Goal: Register for event/course

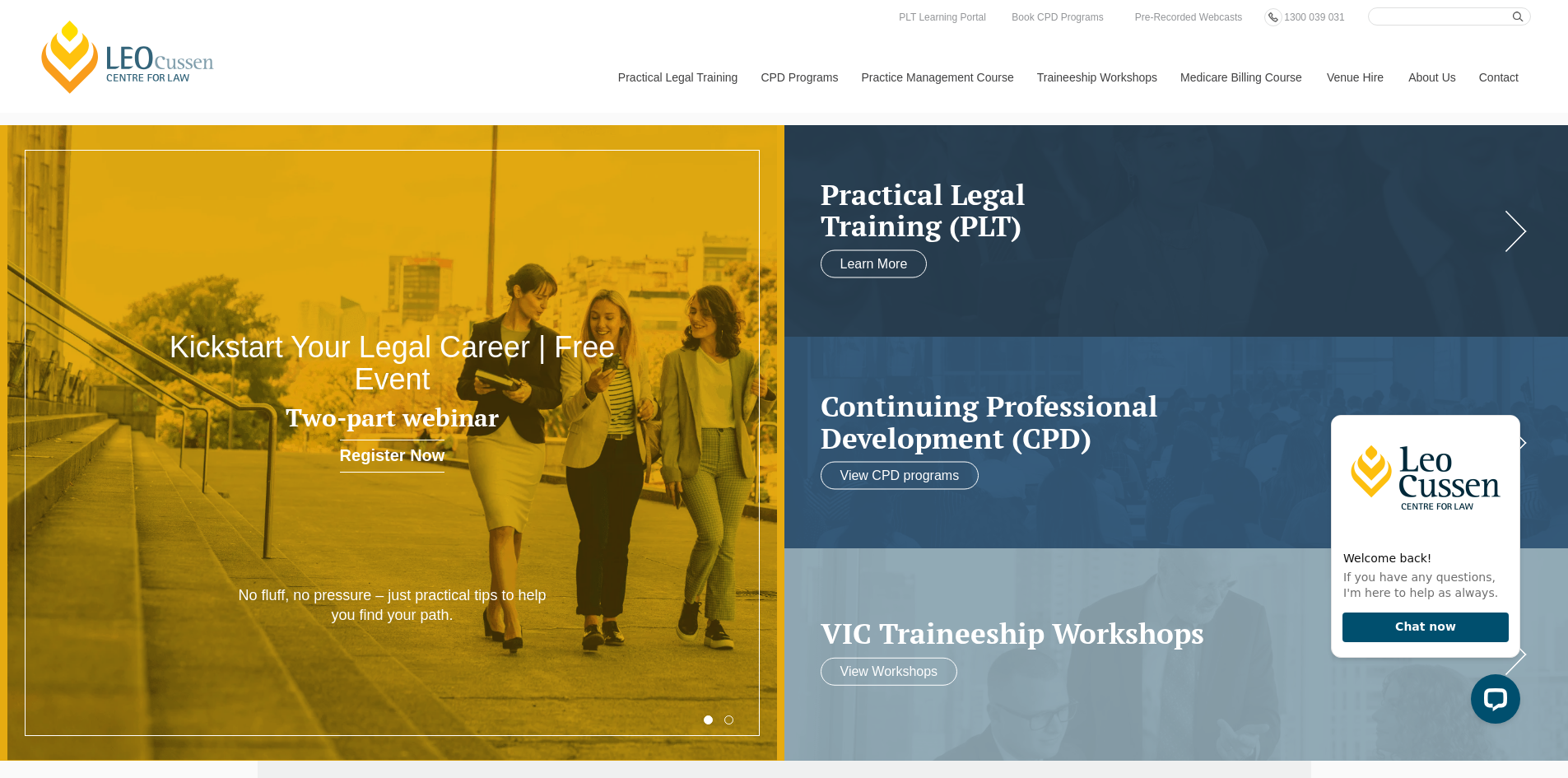
click at [551, 40] on div "Leo Cussen Centre for Law Search here Practical Legal Training Our Practical Le…" at bounding box center [784, 59] width 1494 height 105
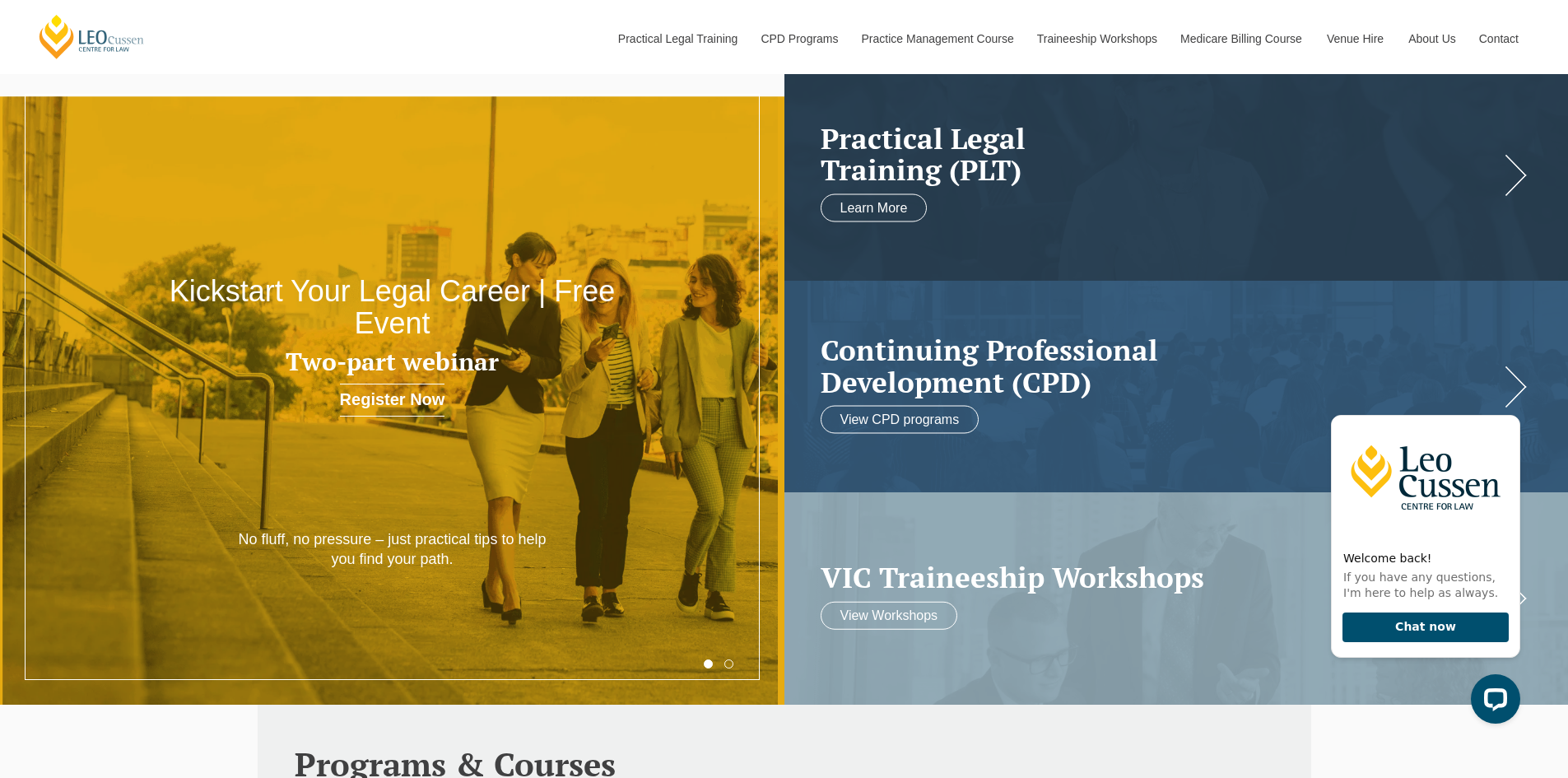
scroll to position [82, 0]
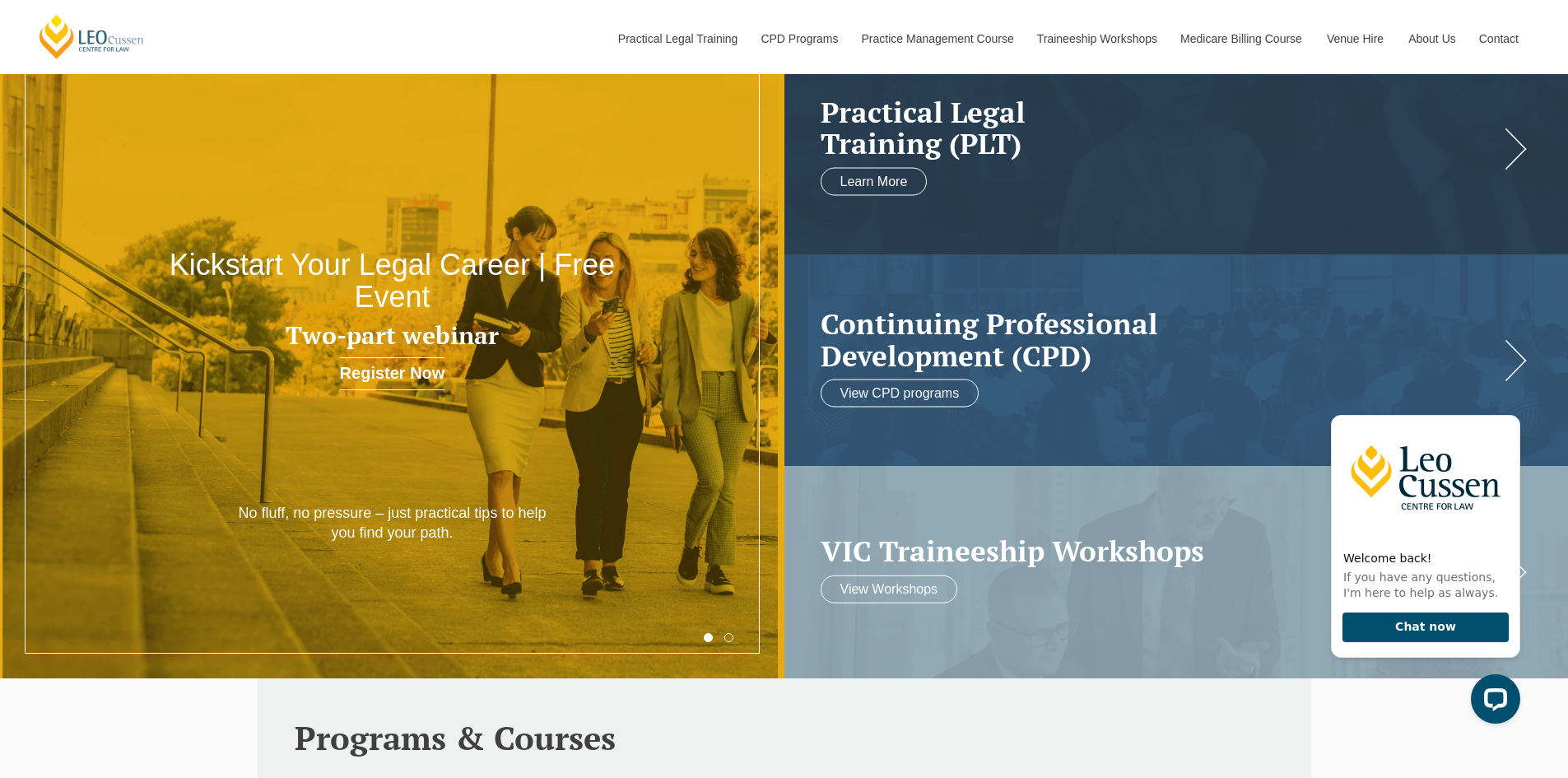
click at [424, 380] on link "Register Now" at bounding box center [392, 373] width 105 height 33
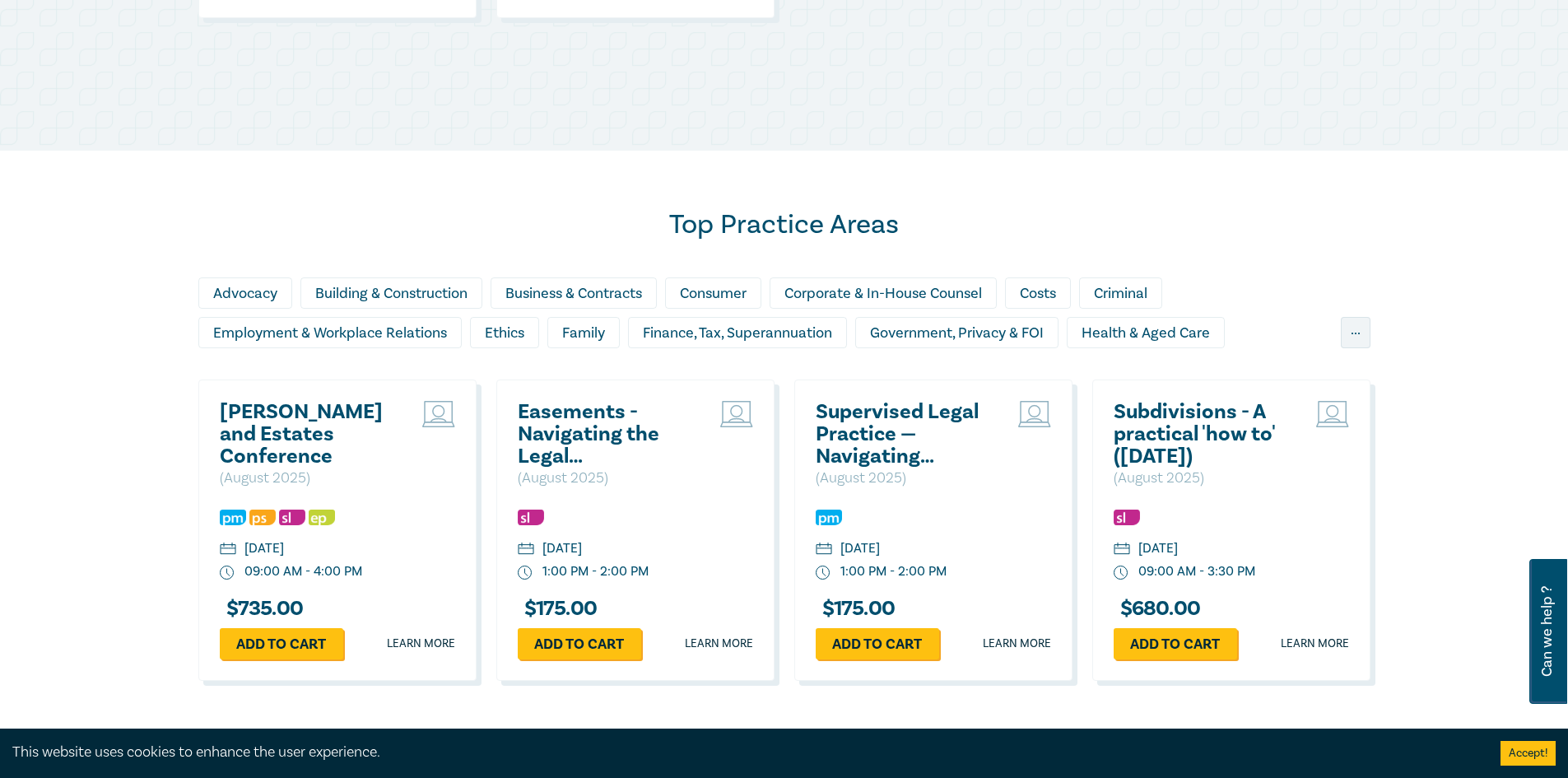
scroll to position [1205, 0]
click at [1022, 637] on link "Learn more" at bounding box center [1017, 643] width 69 height 16
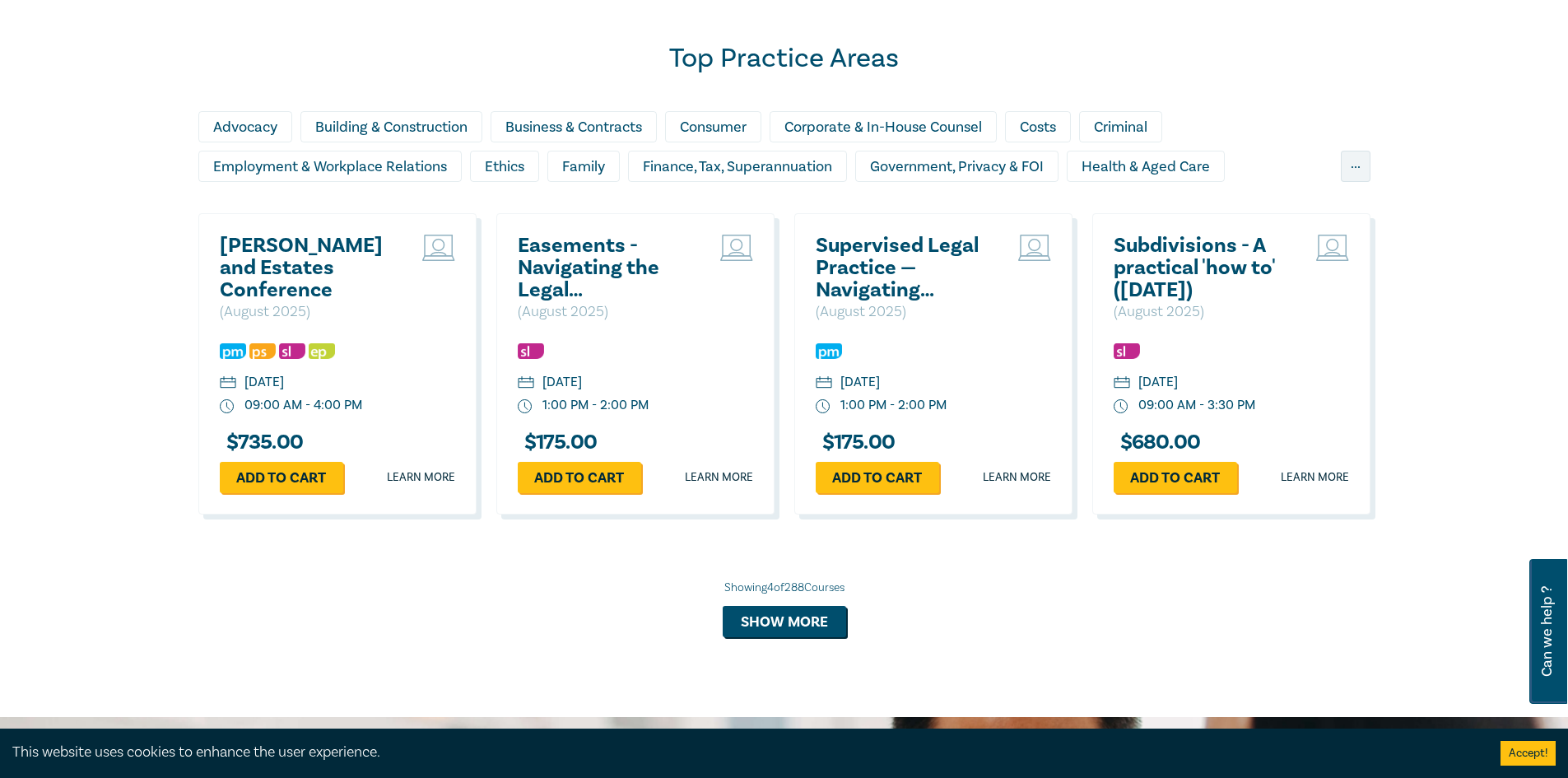
scroll to position [1370, 0]
click at [787, 628] on button "Show more" at bounding box center [784, 622] width 124 height 32
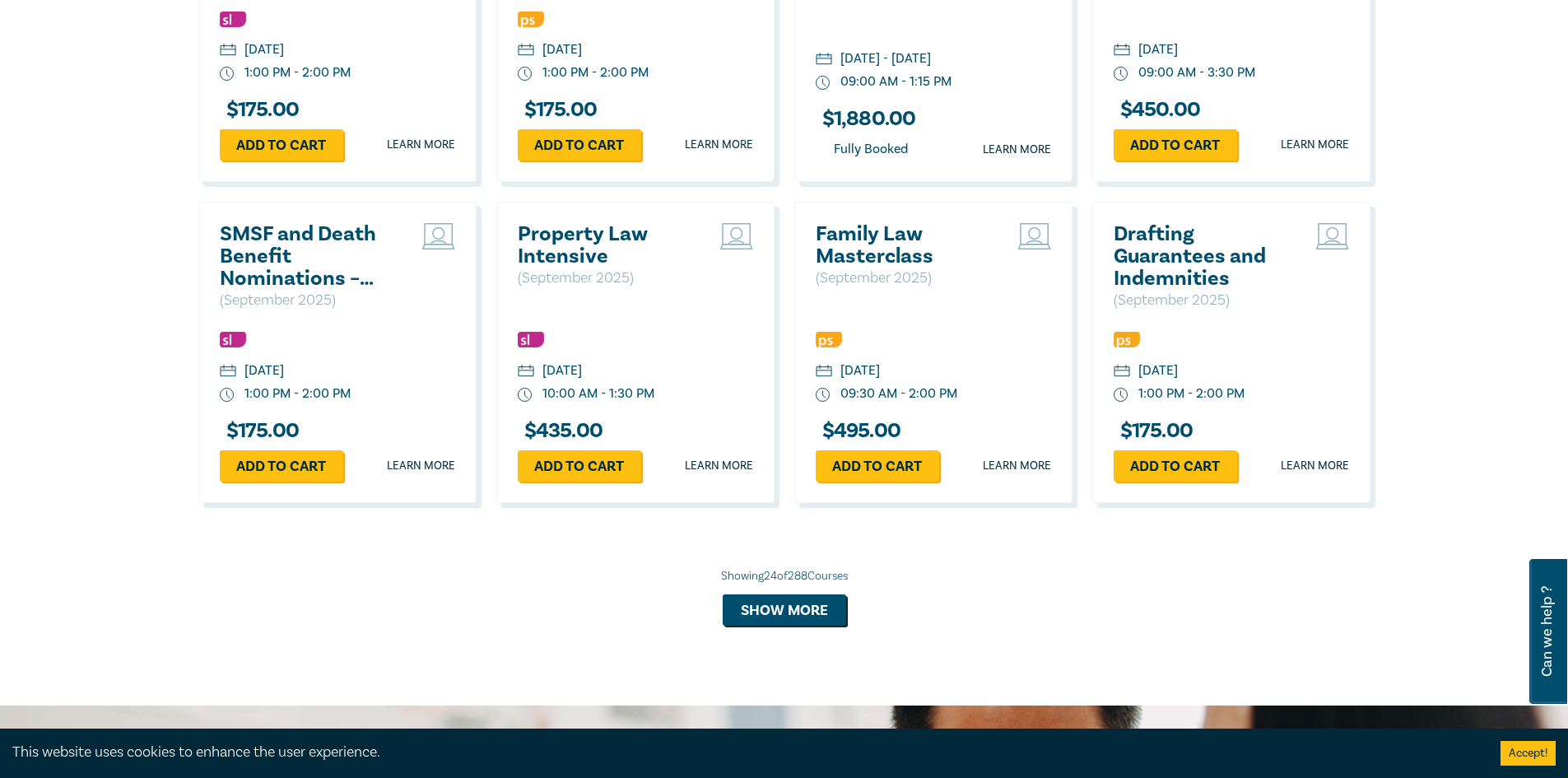
scroll to position [3016, 0]
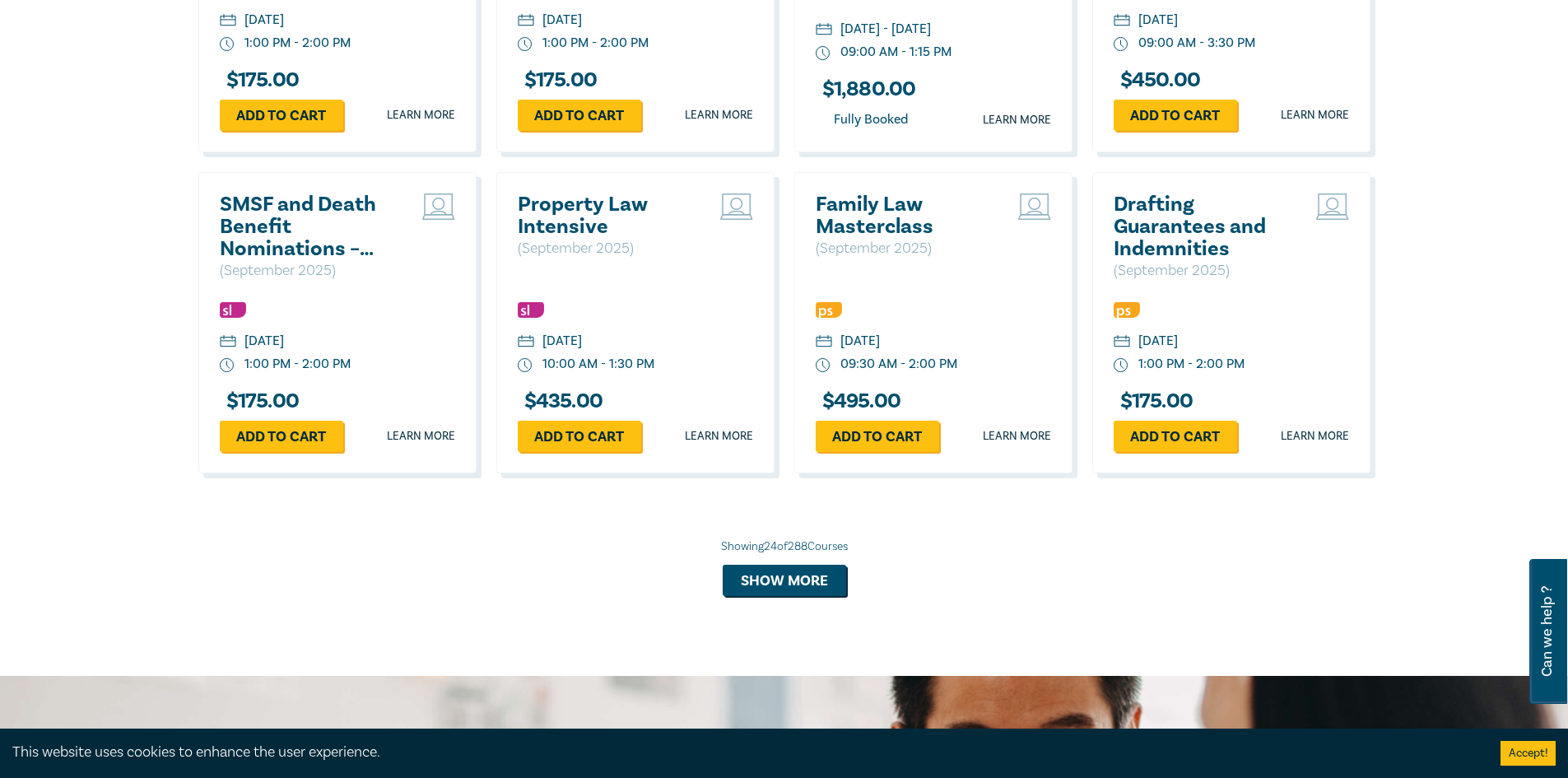
click at [609, 234] on h2 "Property Law Intensive" at bounding box center [606, 215] width 177 height 44
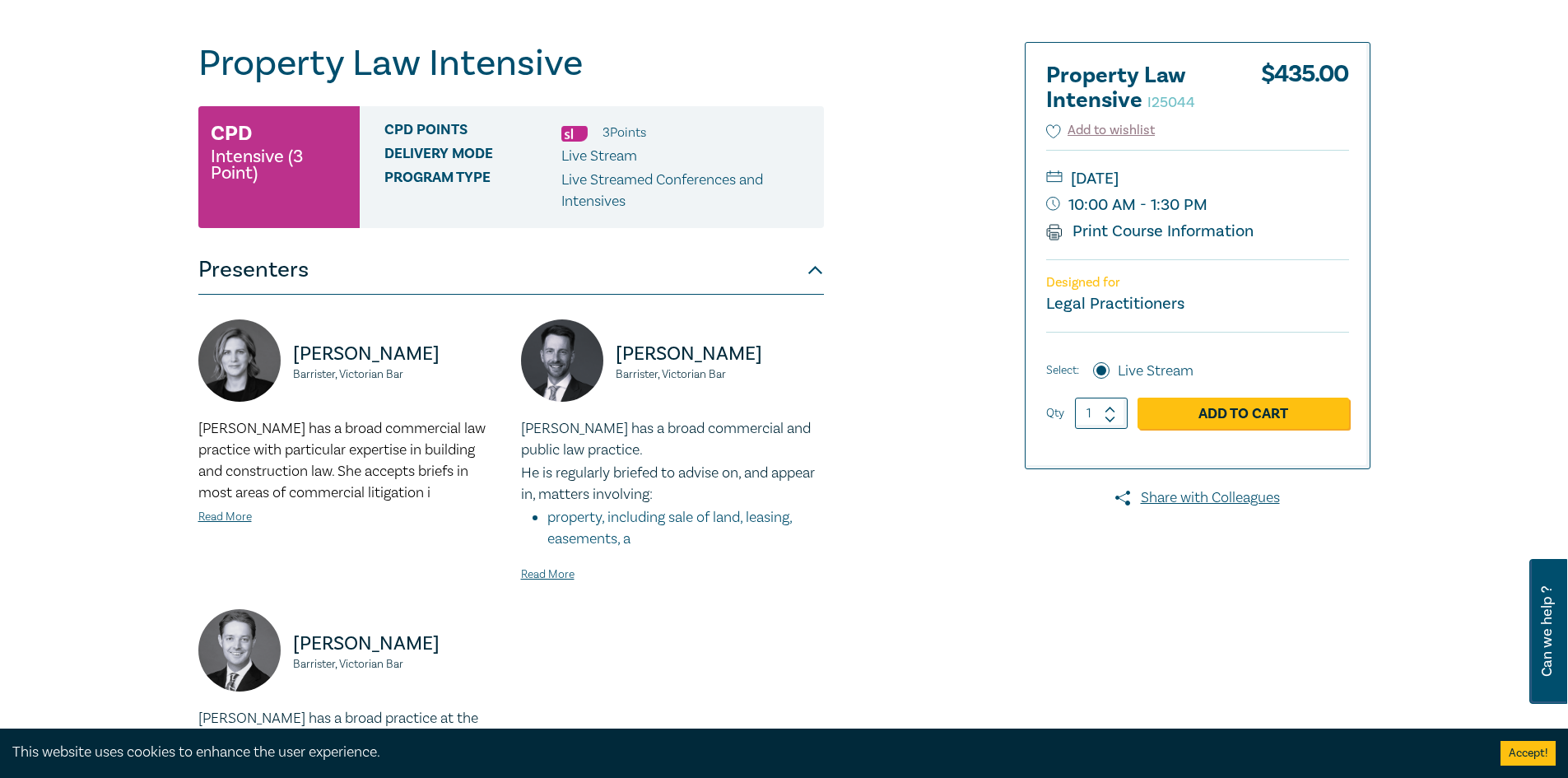
scroll to position [165, 0]
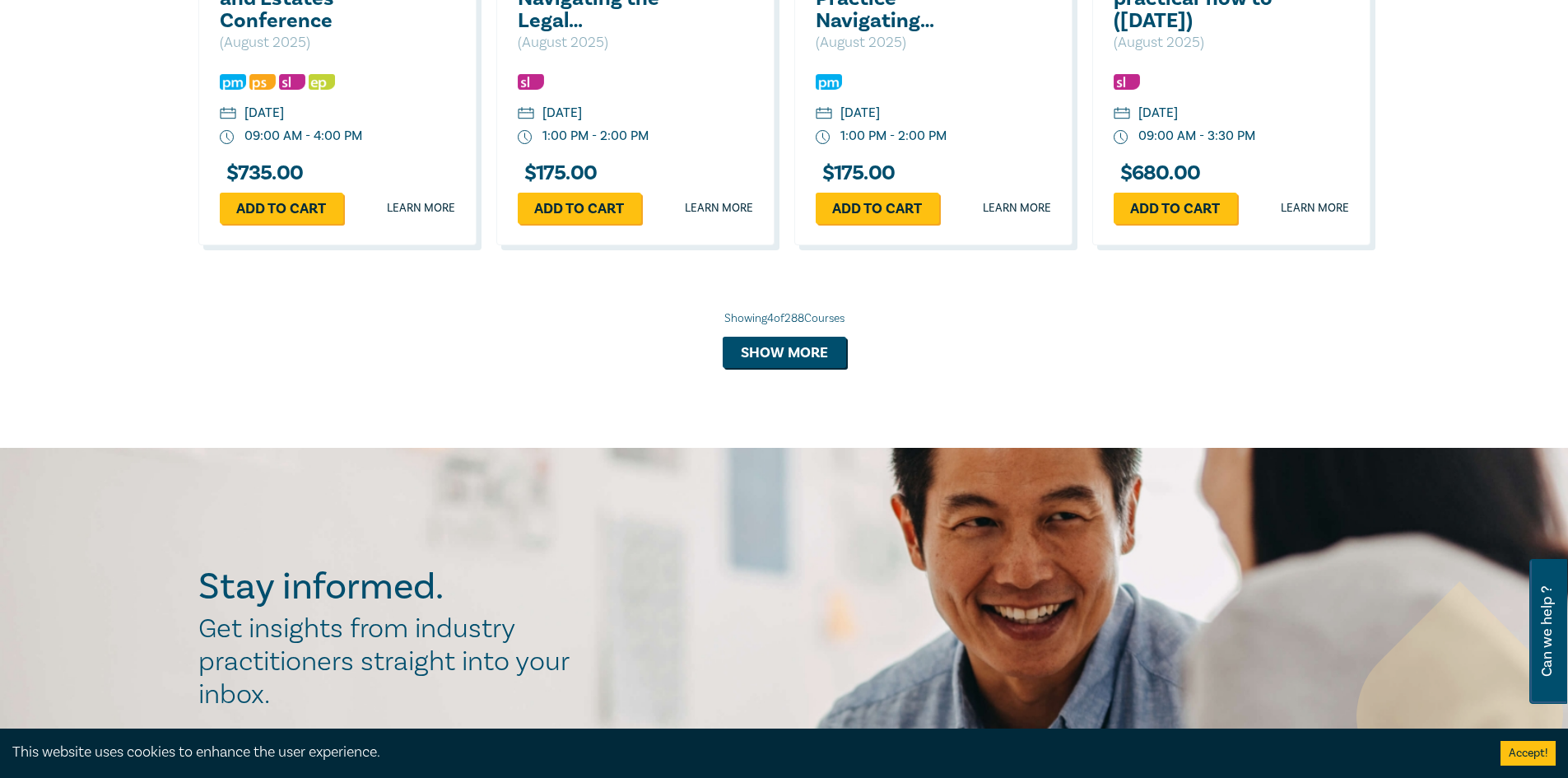
scroll to position [1370, 0]
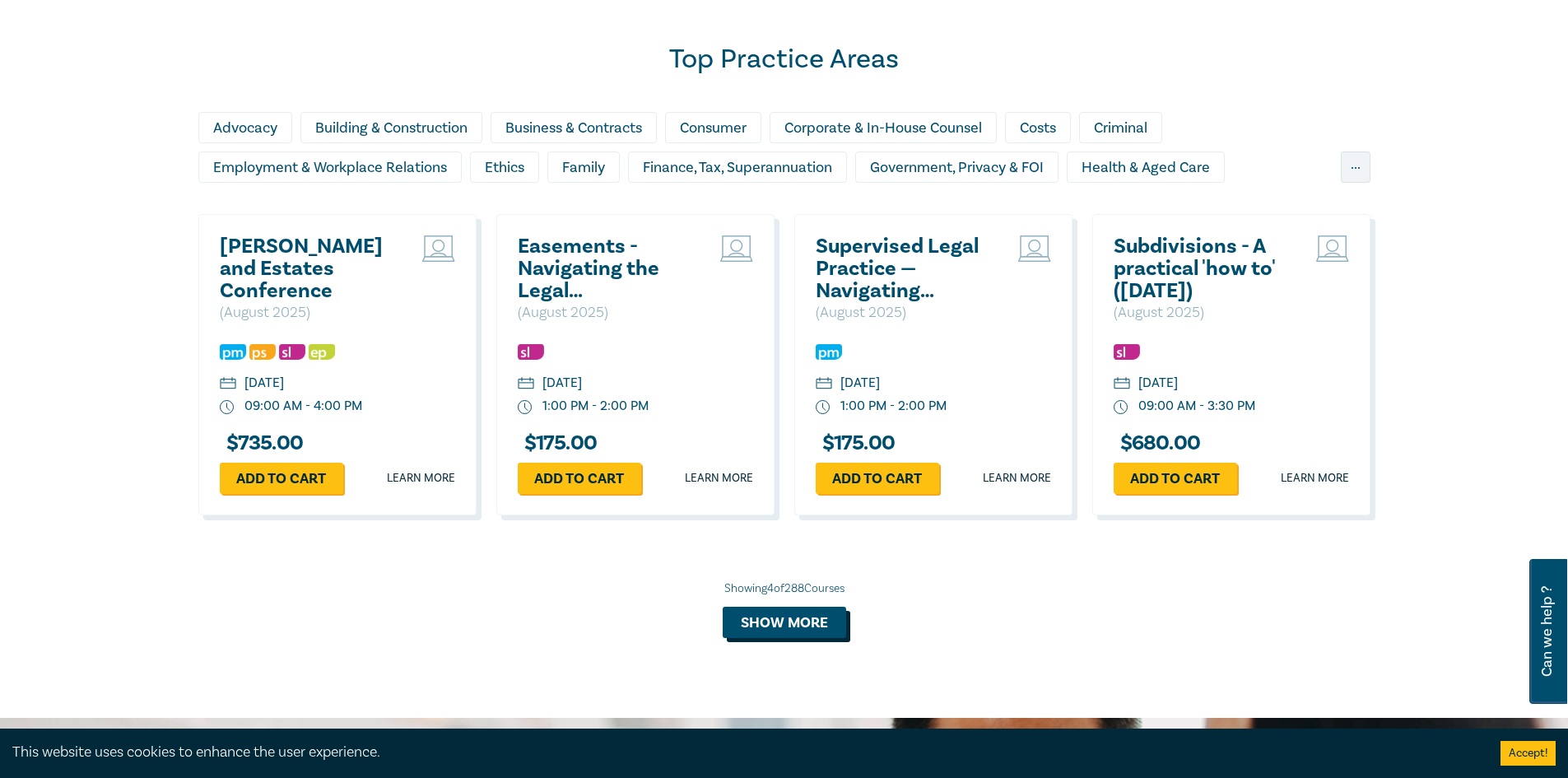
click at [779, 632] on button "Show more" at bounding box center [784, 622] width 124 height 32
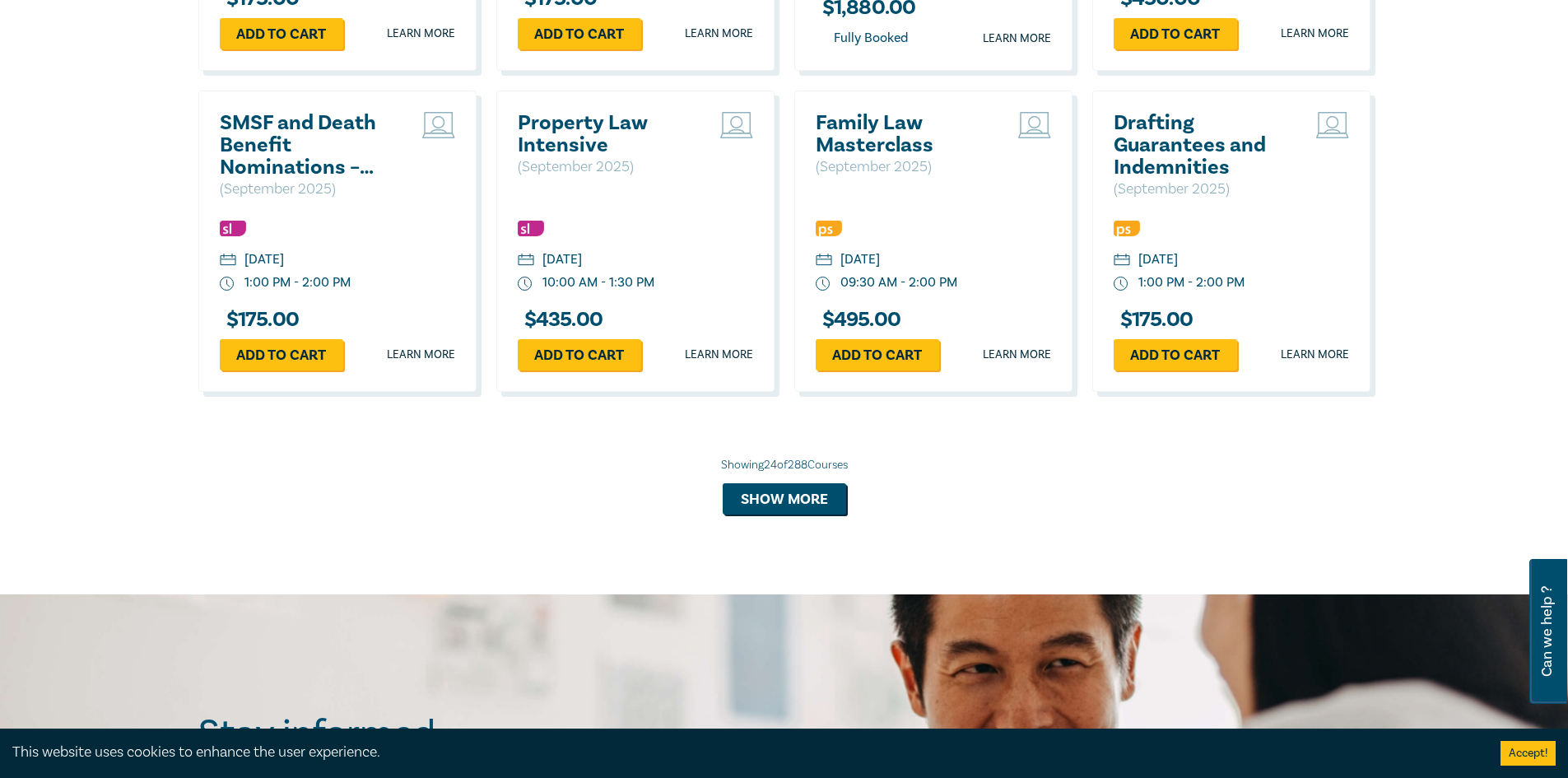
scroll to position [3098, 0]
click at [802, 502] on button "Show more" at bounding box center [784, 498] width 124 height 32
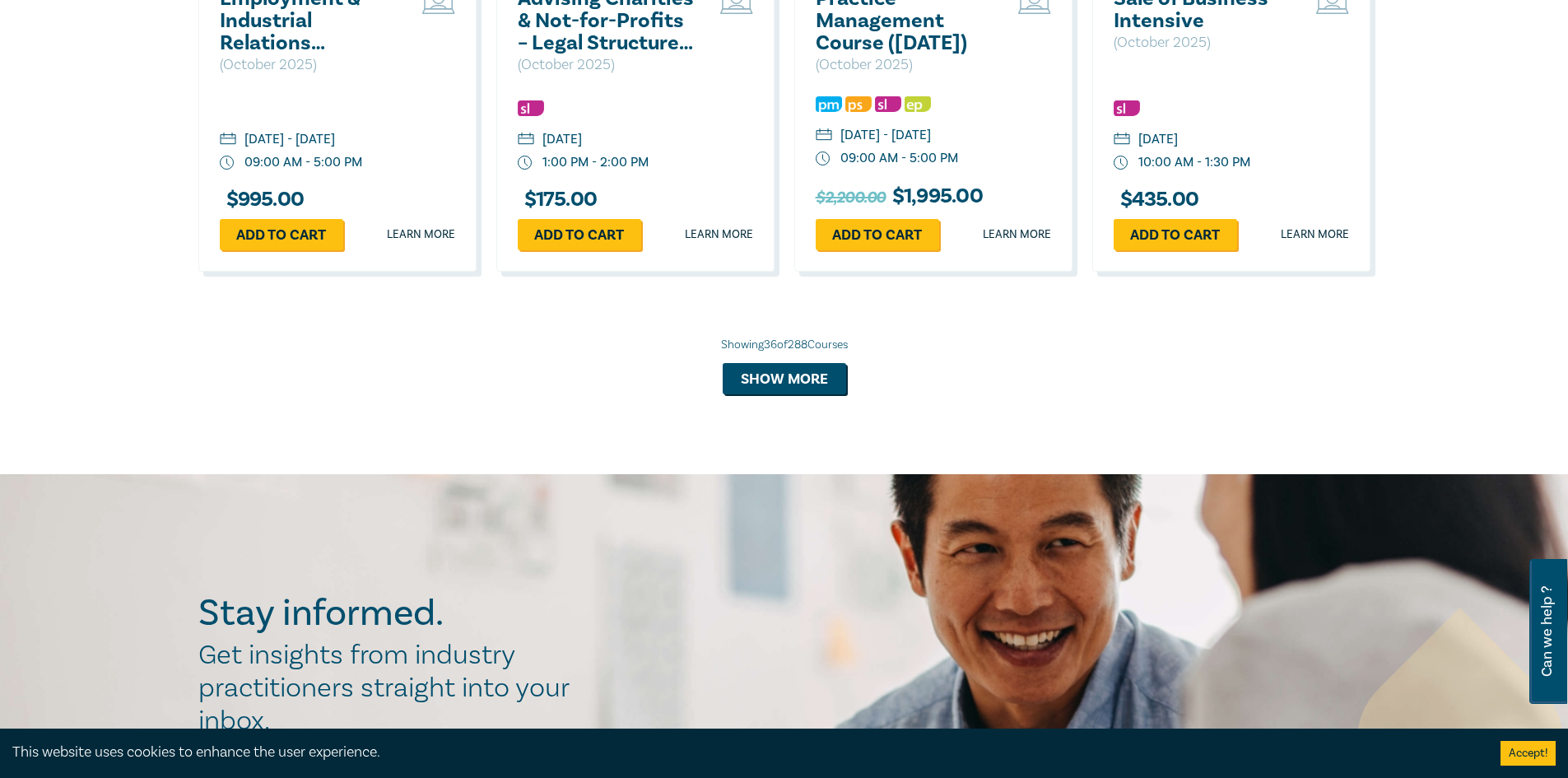
scroll to position [4086, 0]
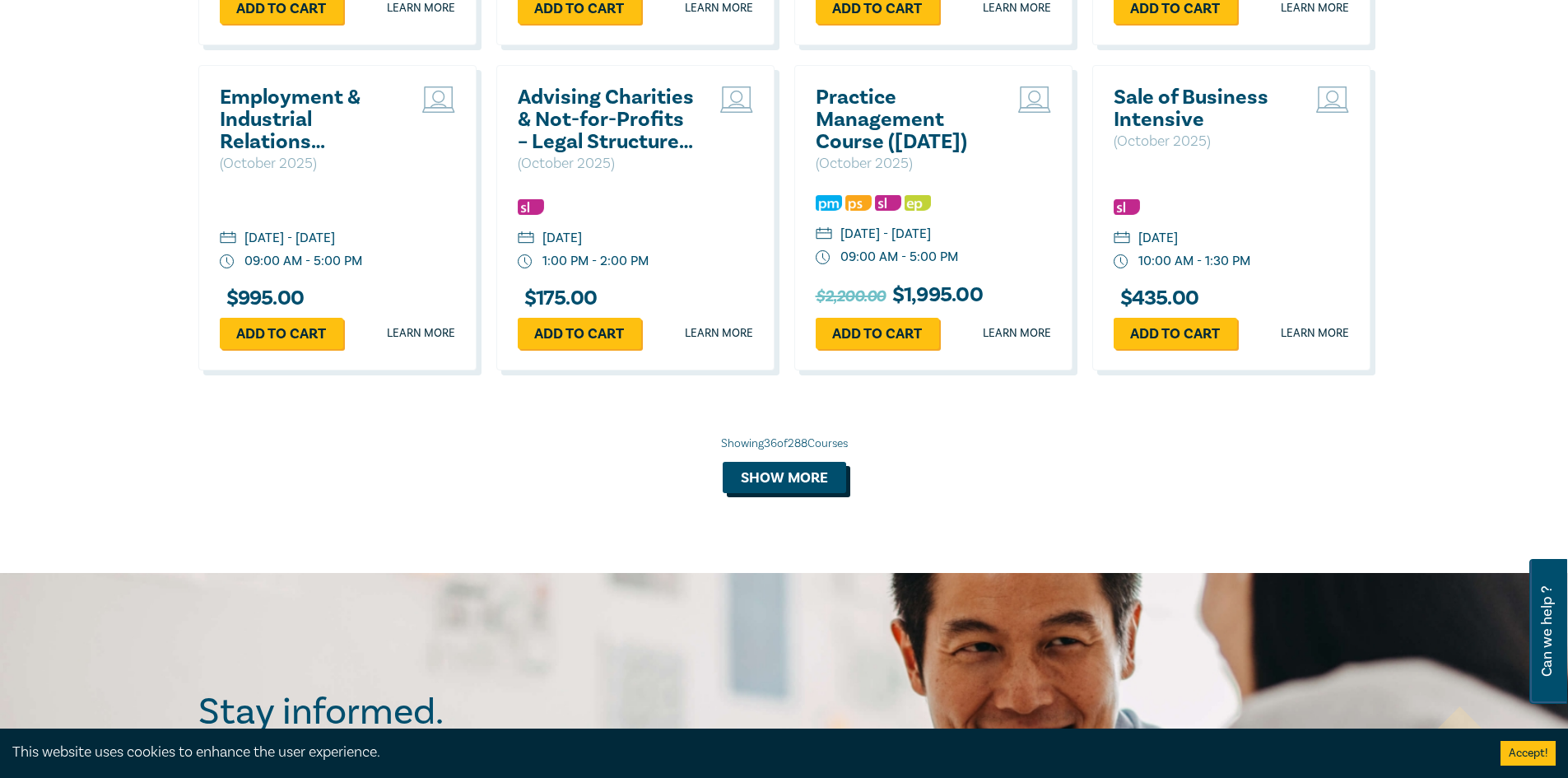
click at [784, 493] on button "Show more" at bounding box center [784, 477] width 124 height 32
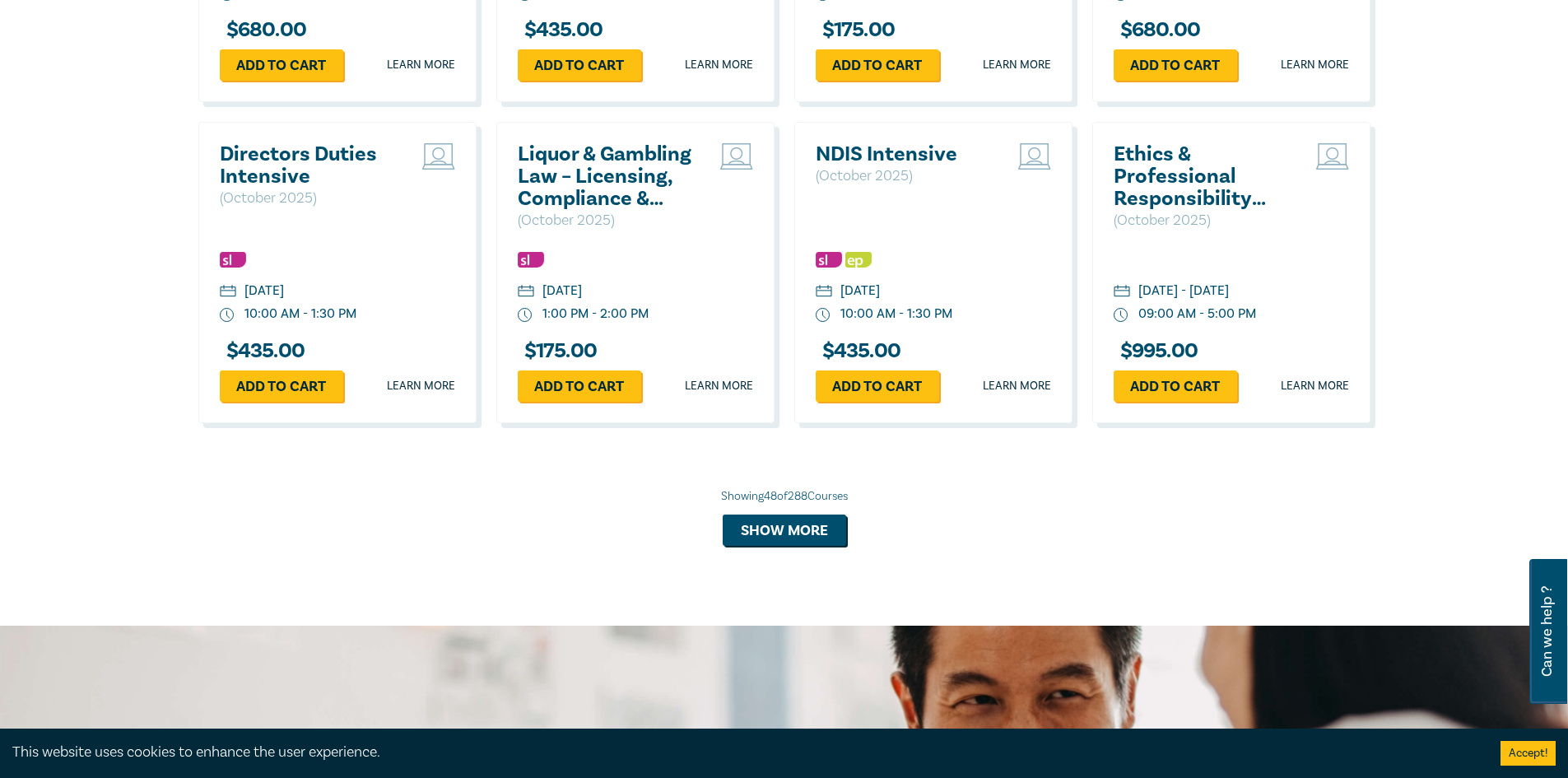
scroll to position [5074, 0]
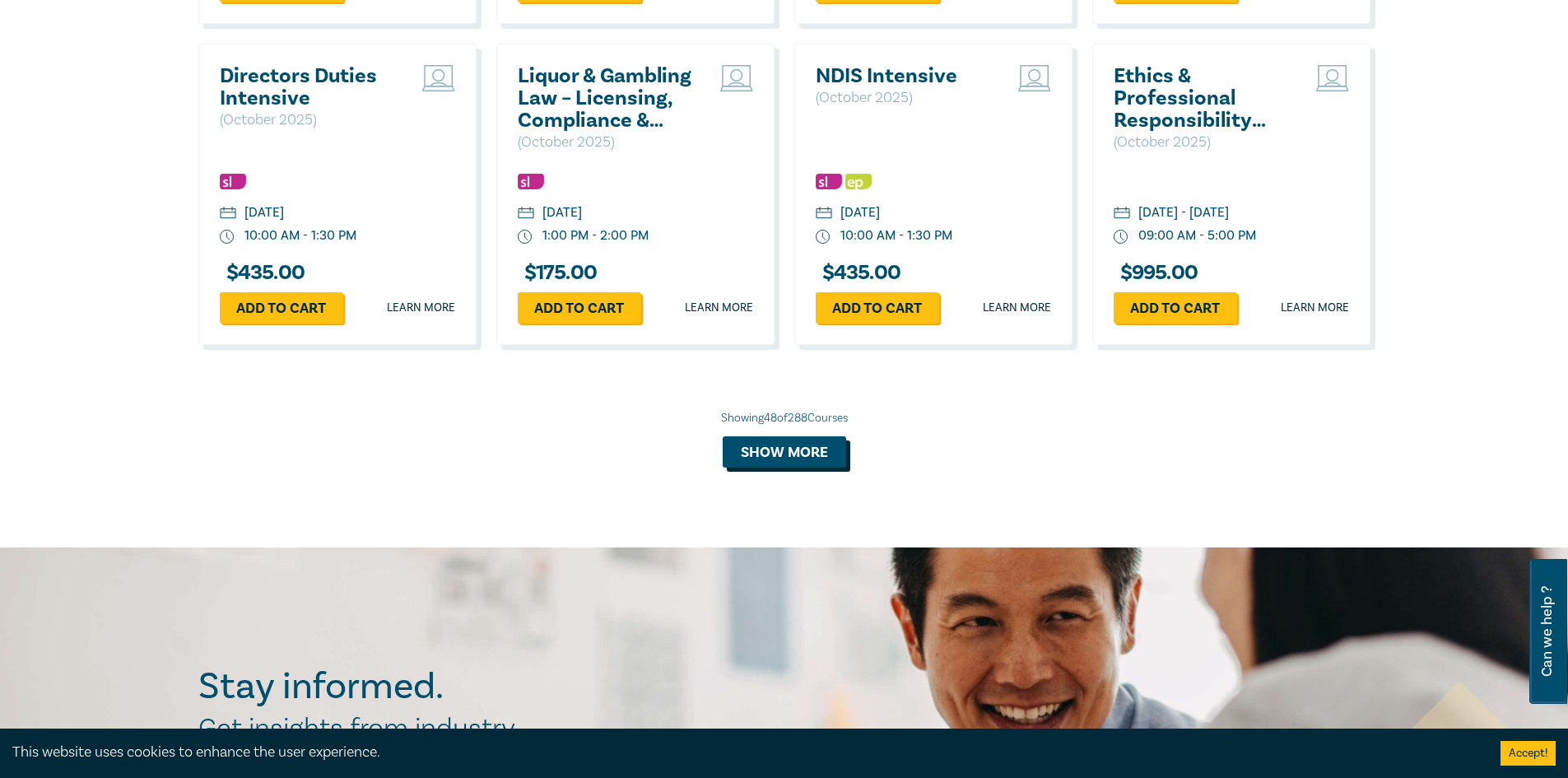
click at [798, 468] on button "Show more" at bounding box center [784, 452] width 124 height 32
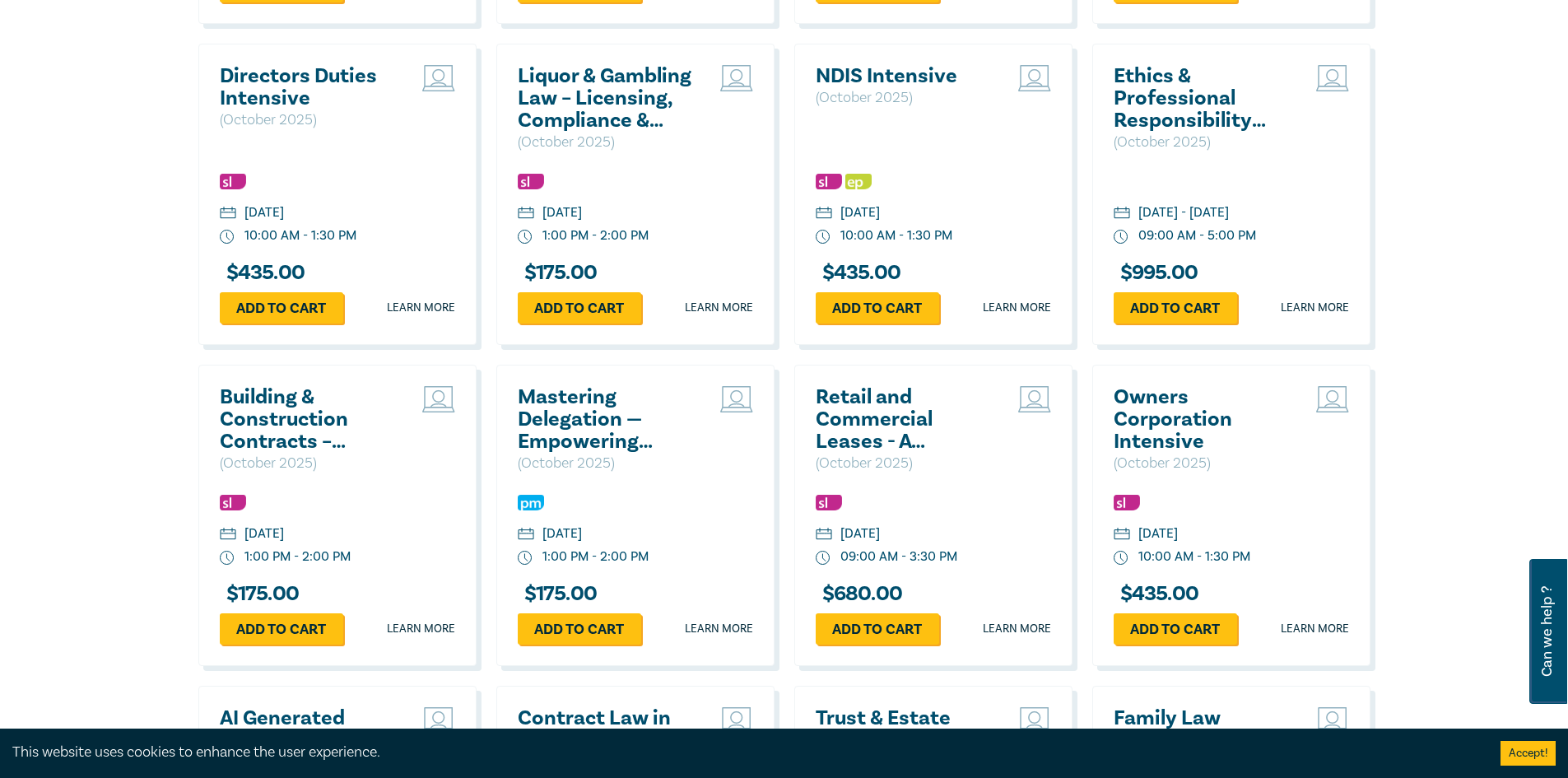
click at [865, 442] on h2 "Retail and Commercial Leases - A Practical Guide (October 2025)" at bounding box center [904, 419] width 177 height 67
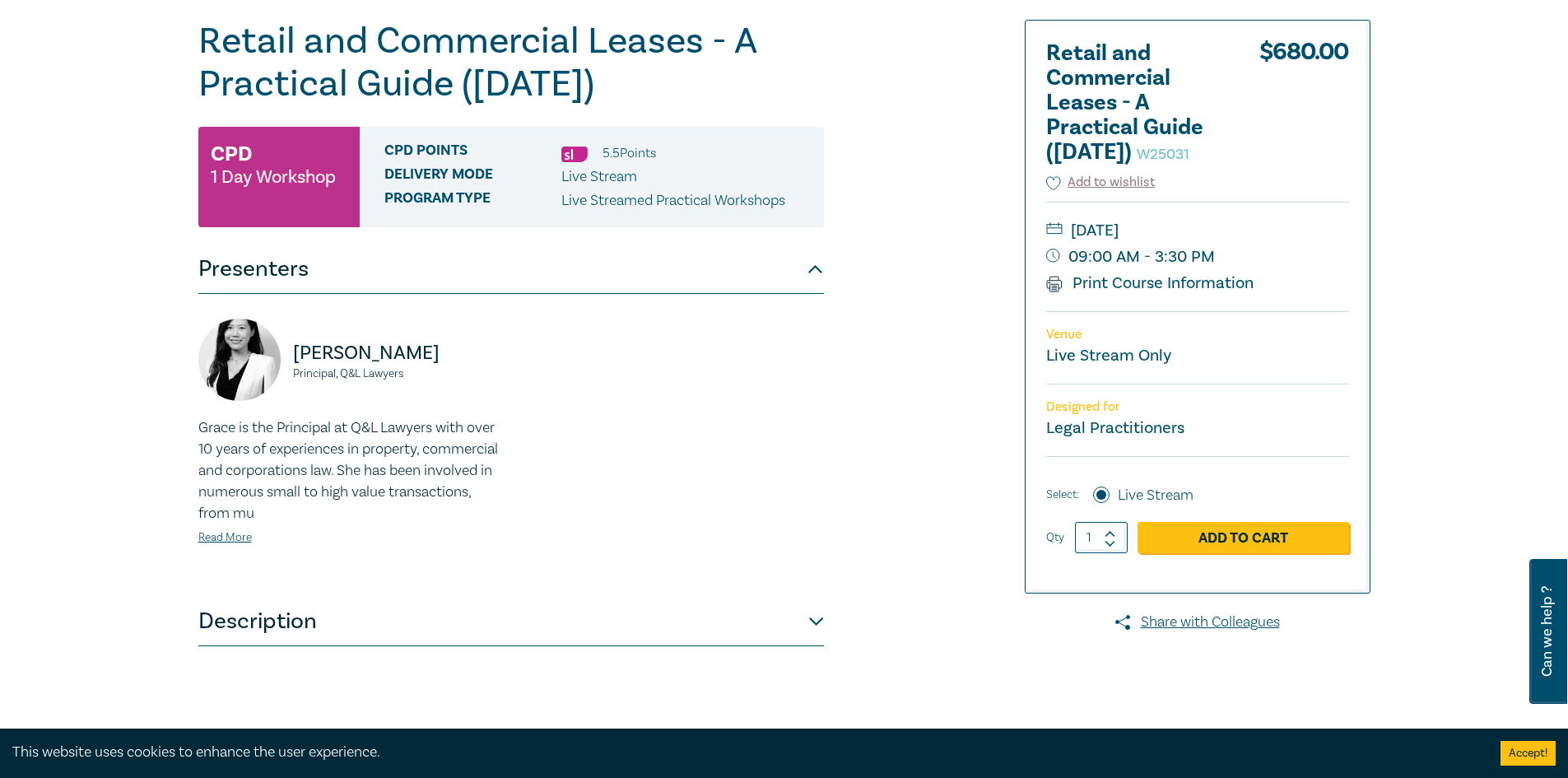
scroll to position [247, 0]
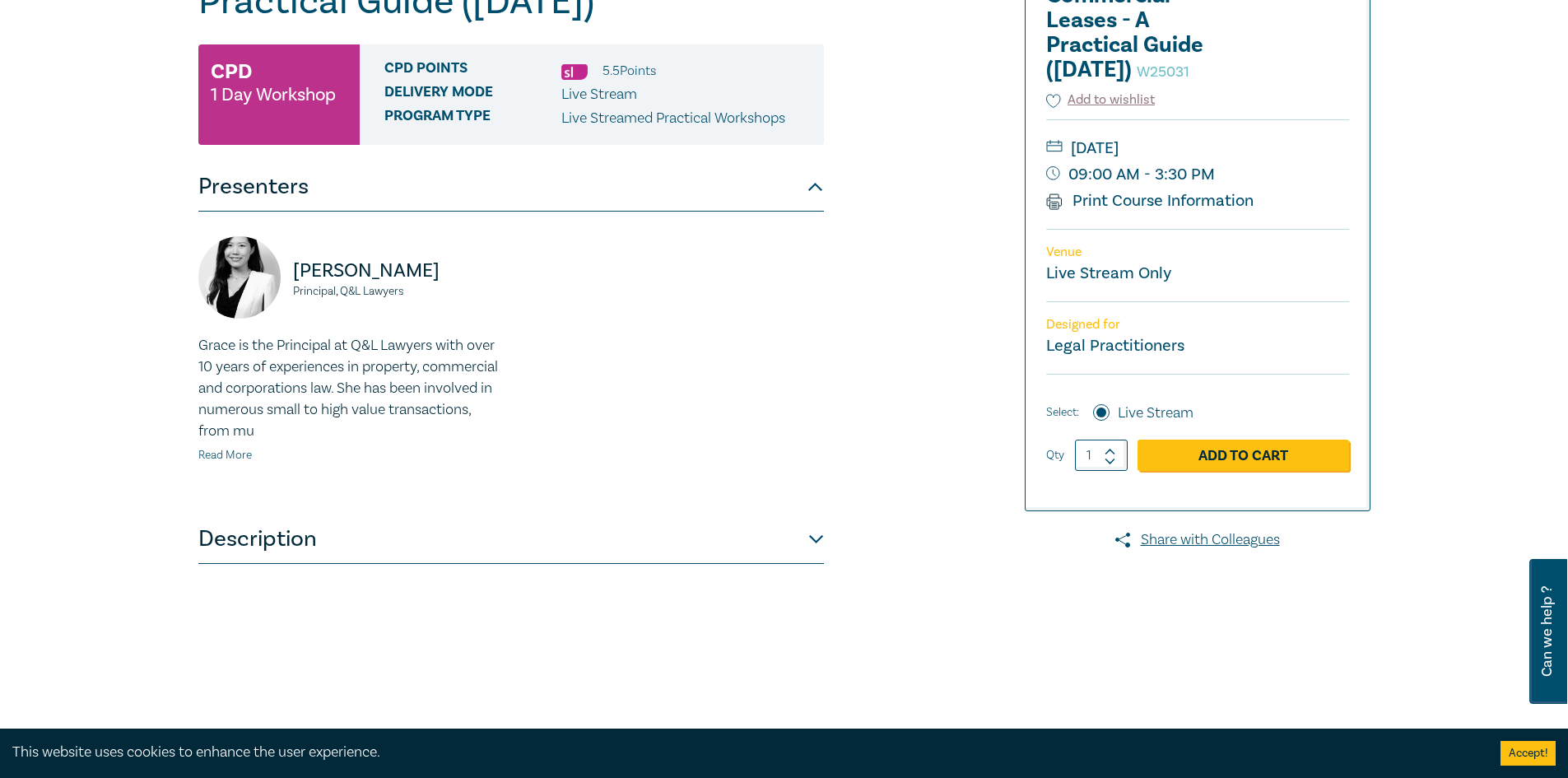
click at [235, 453] on link "Read More" at bounding box center [225, 455] width 53 height 14
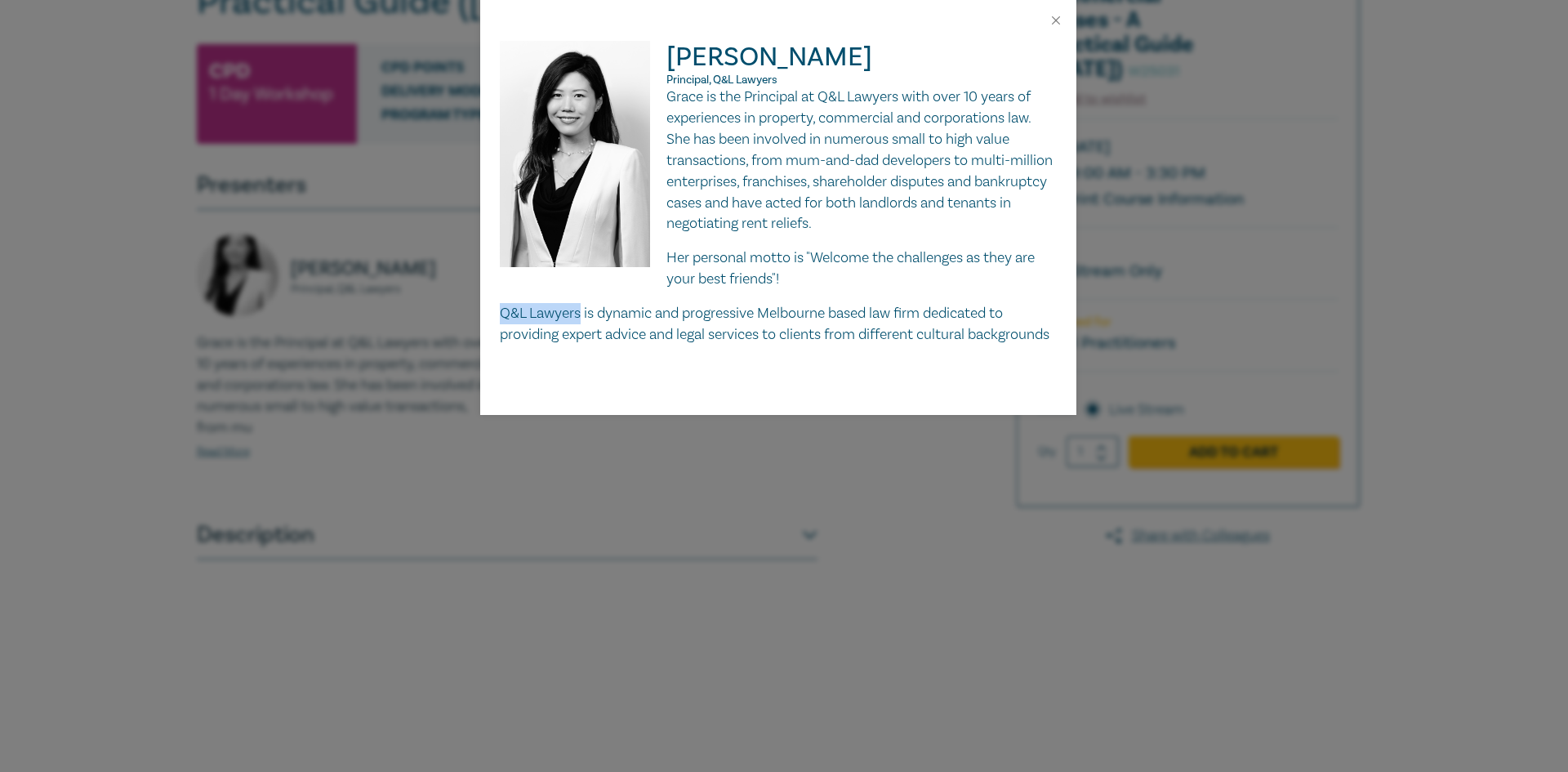
drag, startPoint x: 497, startPoint y: 310, endPoint x: 582, endPoint y: 310, distance: 85.0
click at [582, 310] on div "Grace Xiao Principal, Q&L Lawyers Grace is the Principal at Q&L Lawyers with ov…" at bounding box center [778, 228] width 596 height 374
copy p "Q&L Lawyers"
click at [1052, 21] on button "Close" at bounding box center [1055, 21] width 14 height 14
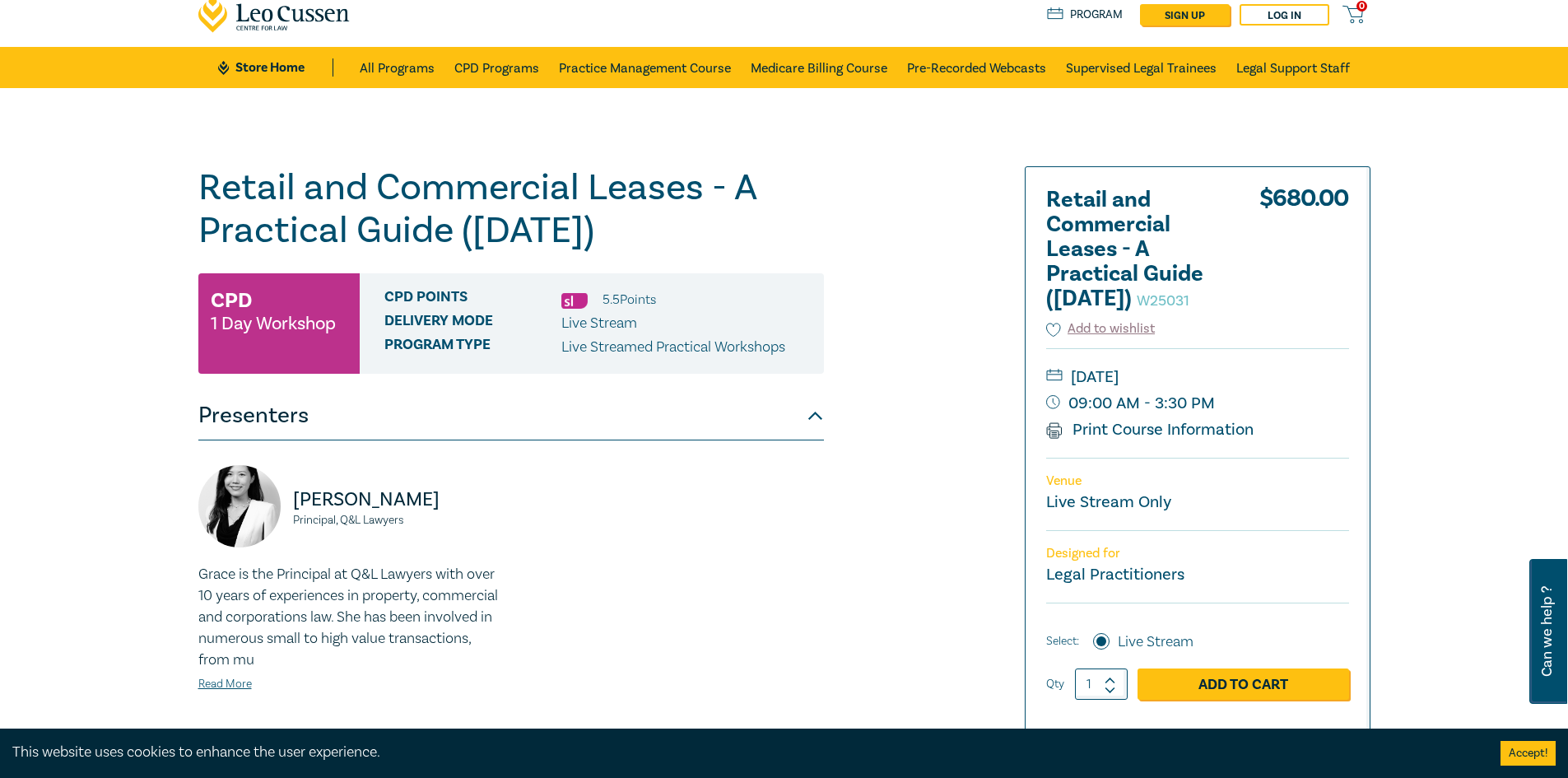
scroll to position [0, 0]
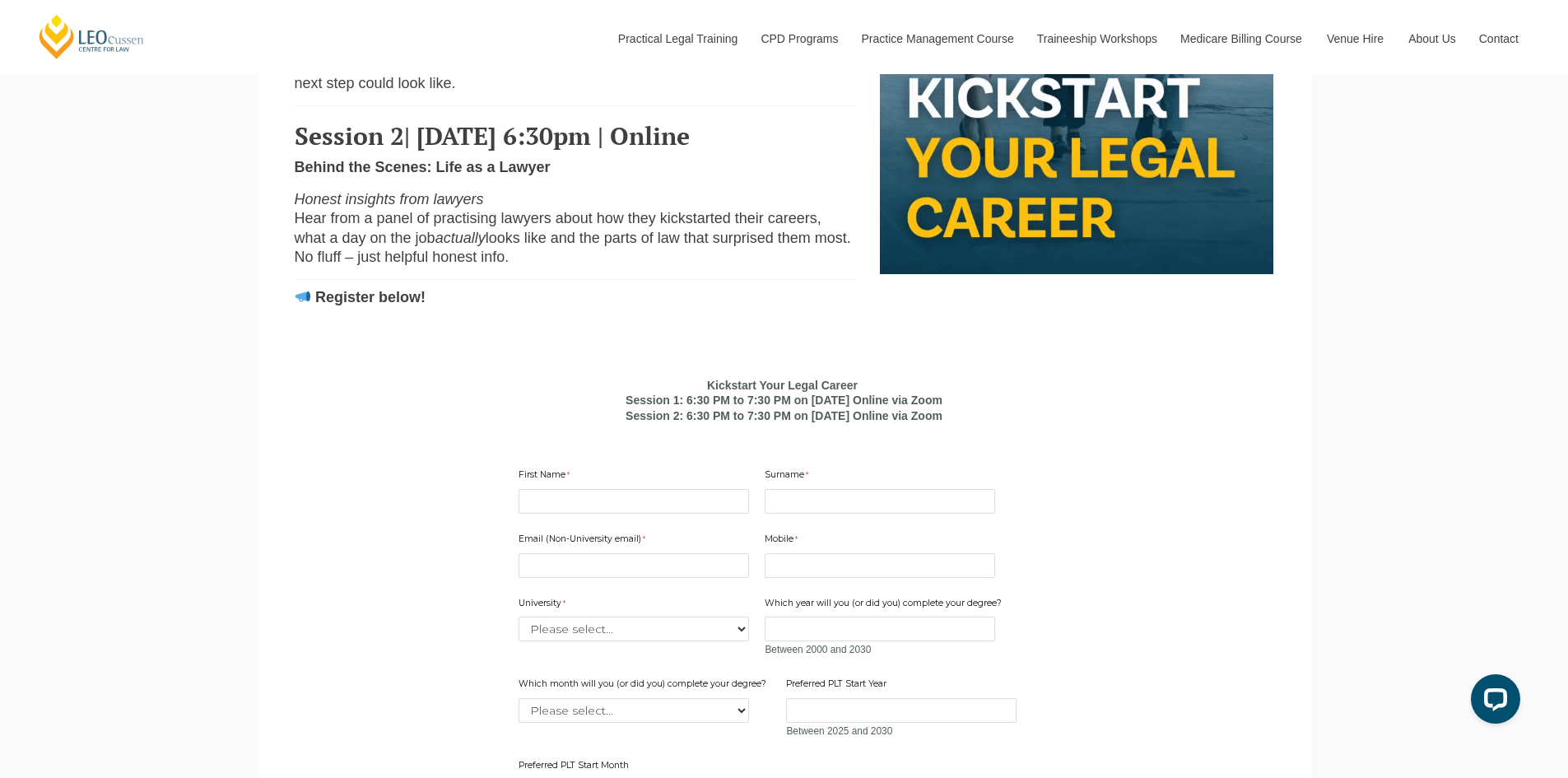
scroll to position [1070, 0]
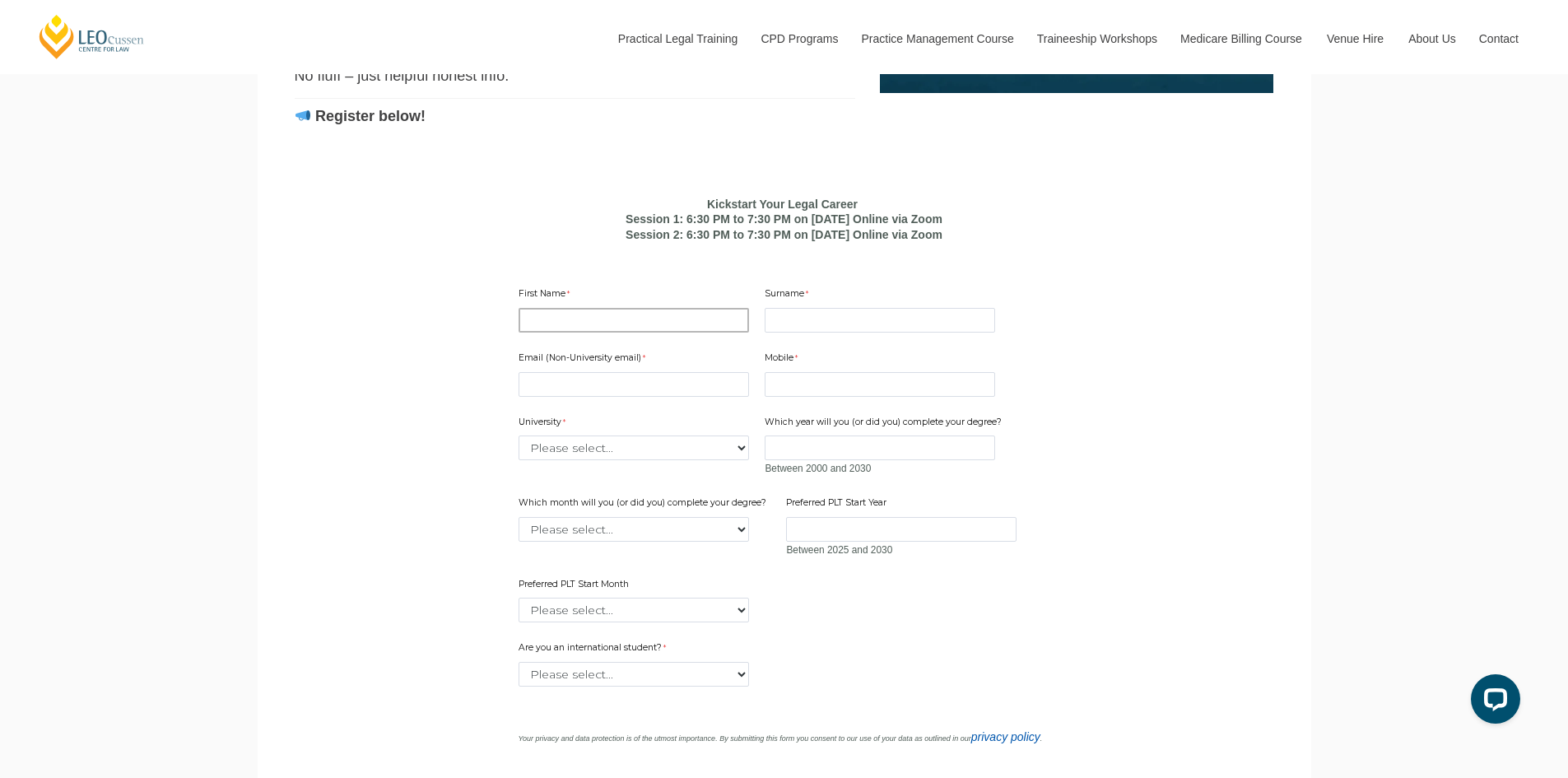
click at [659, 333] on input "First Name" at bounding box center [634, 319] width 231 height 24
type input "jordan"
type input "Zambelli"
click at [615, 397] on input "Email (Non-University email)" at bounding box center [634, 384] width 231 height 24
click at [1233, 343] on main "Kickstart Your Legal Career Think you need a grad program, top marks or legal e…" at bounding box center [784, 236] width 1029 height 1421
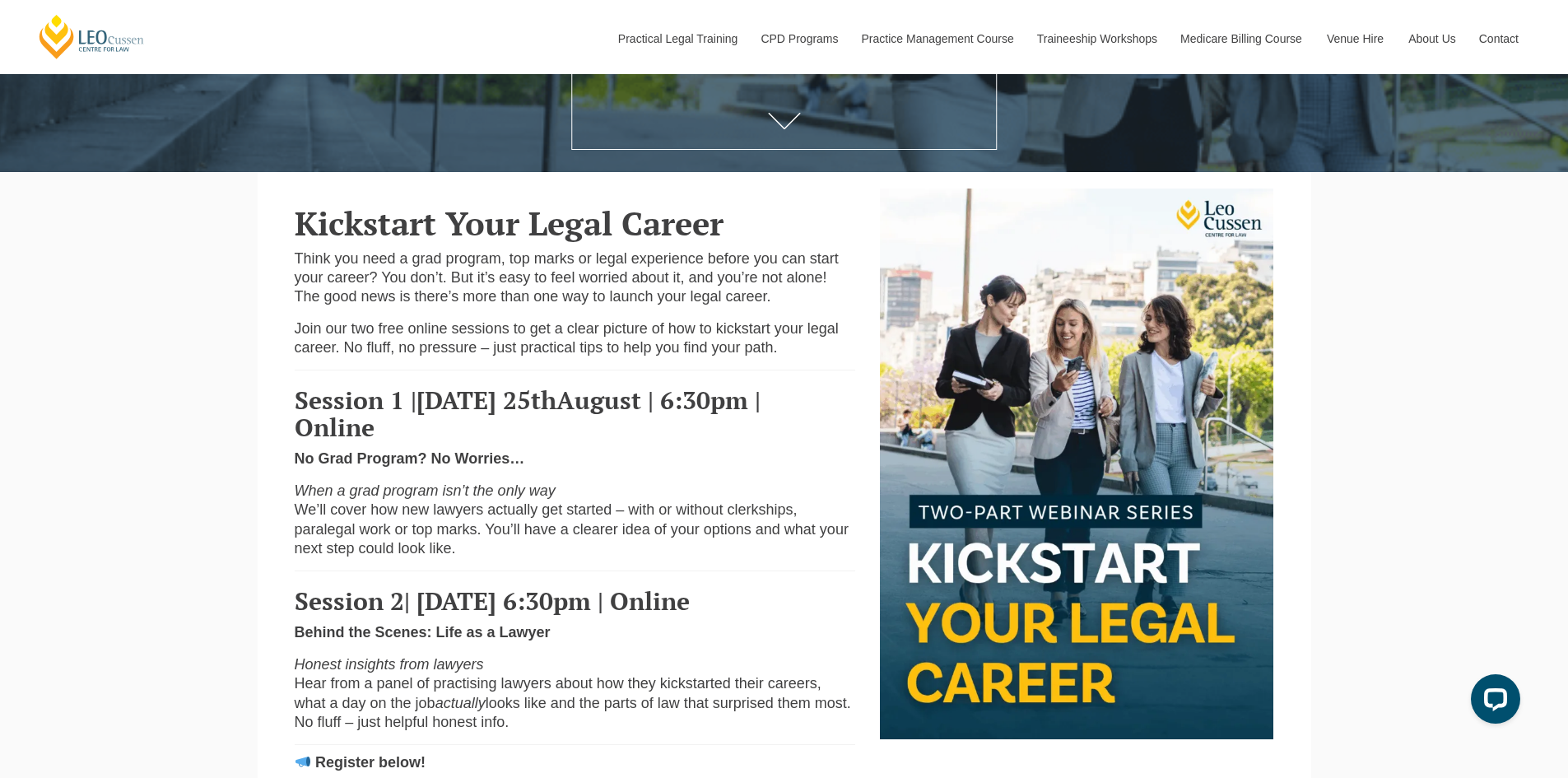
scroll to position [411, 0]
